Goal: Navigation & Orientation: Find specific page/section

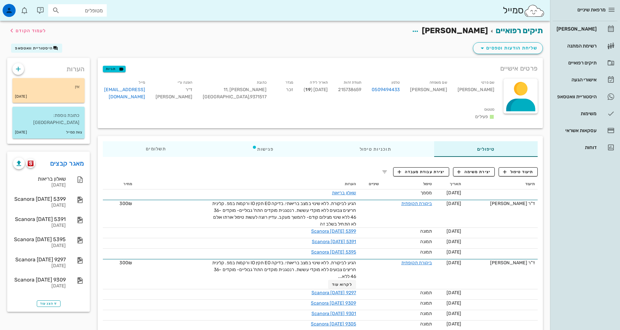
click at [591, 29] on div "[PERSON_NAME]" at bounding box center [575, 28] width 41 height 5
click at [583, 28] on div "[PERSON_NAME]" at bounding box center [575, 28] width 41 height 5
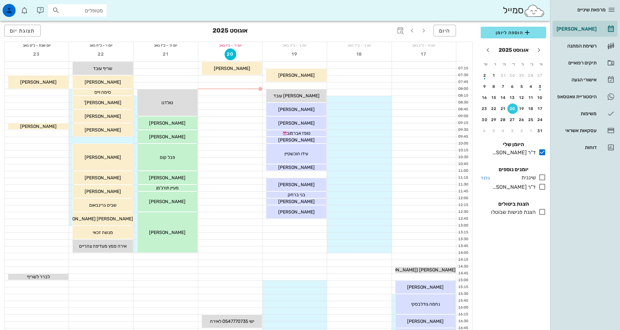
click at [541, 176] on icon at bounding box center [542, 177] width 8 height 8
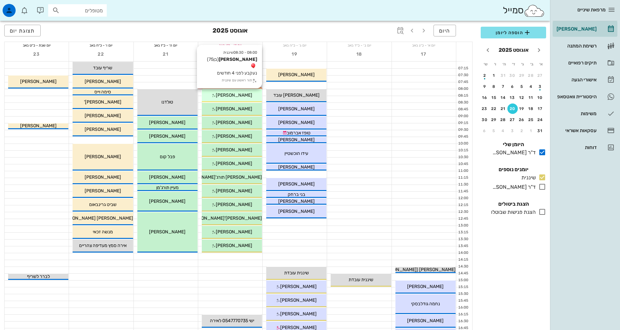
click at [237, 96] on span "[PERSON_NAME]" at bounding box center [234, 95] width 36 height 6
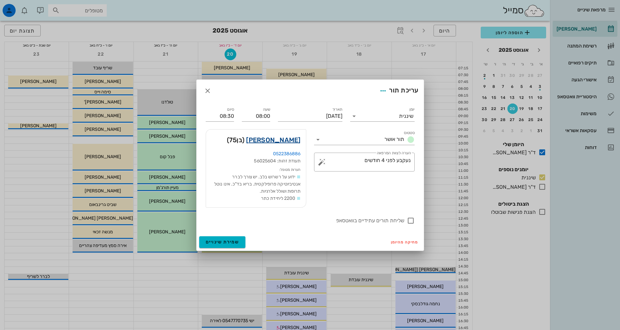
click at [286, 141] on link "[PERSON_NAME]" at bounding box center [273, 140] width 54 height 10
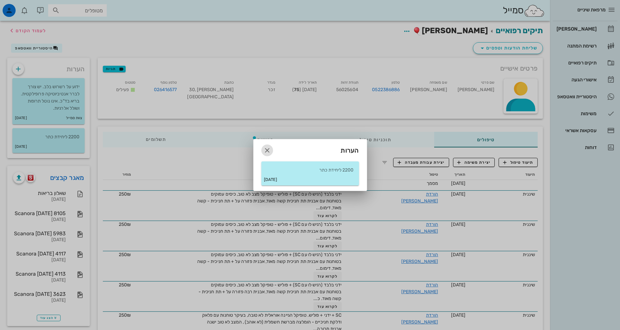
click at [269, 151] on icon "button" at bounding box center [267, 150] width 8 height 8
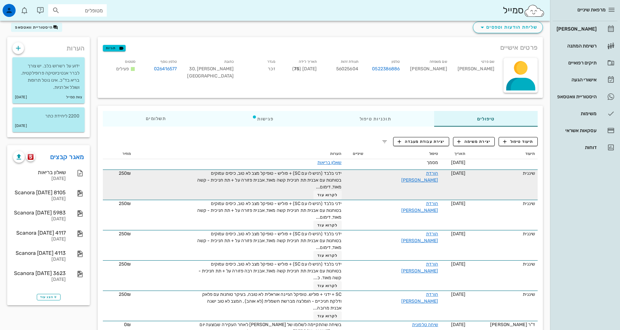
scroll to position [33, 0]
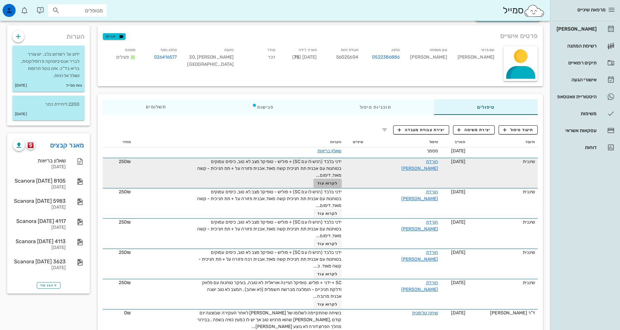
click at [330, 184] on span "לקרוא עוד" at bounding box center [327, 183] width 20 height 5
